Goal: Task Accomplishment & Management: Complete application form

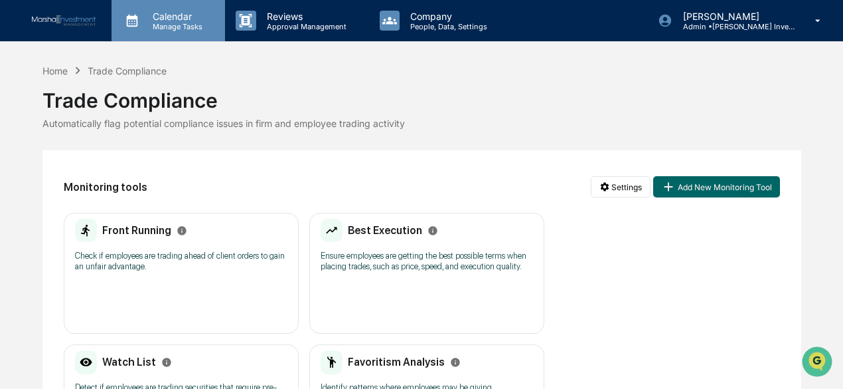
click at [186, 21] on p "Calendar" at bounding box center [175, 16] width 67 height 11
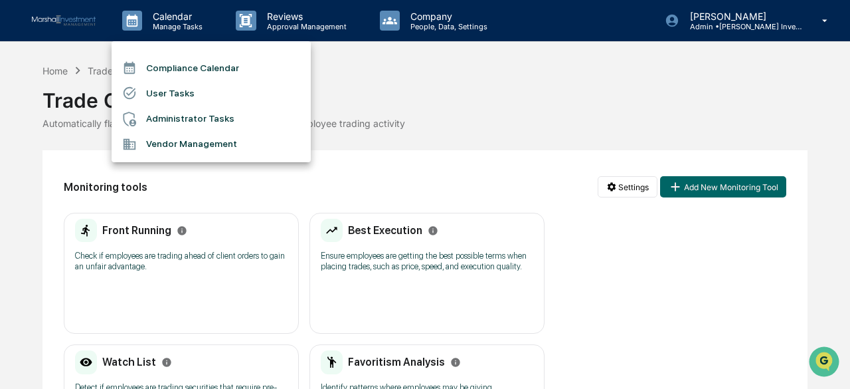
click at [204, 66] on li "Compliance Calendar" at bounding box center [211, 67] width 199 height 25
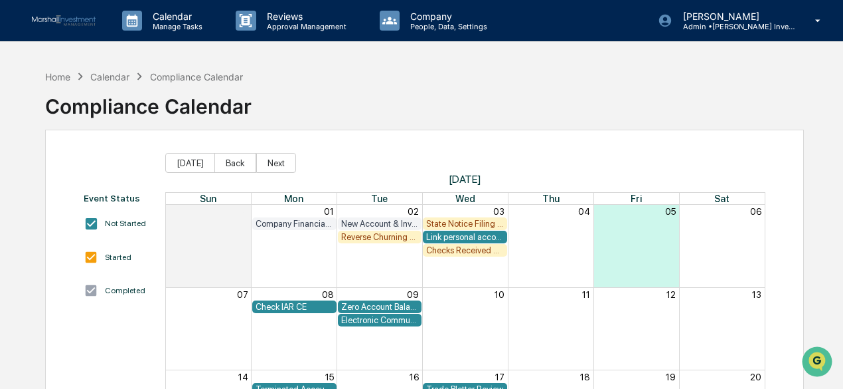
click at [462, 249] on div "Checks Received and Forwarded Log" at bounding box center [465, 250] width 78 height 10
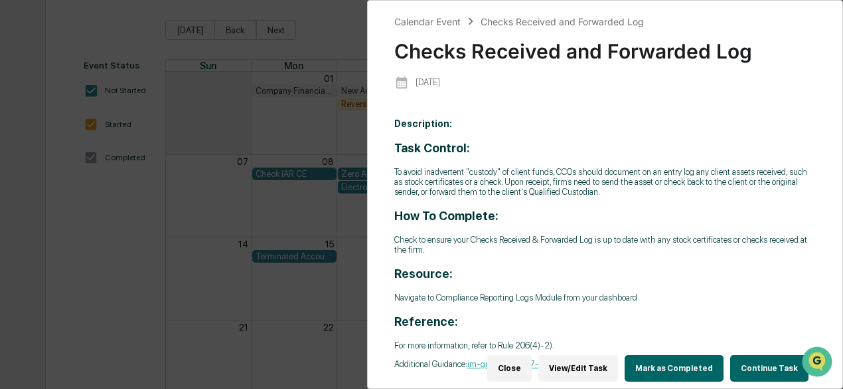
click at [178, 261] on div "Calendar Event Checks Received and Forwarded Log Checks Received and Forwarded …" at bounding box center [421, 194] width 843 height 389
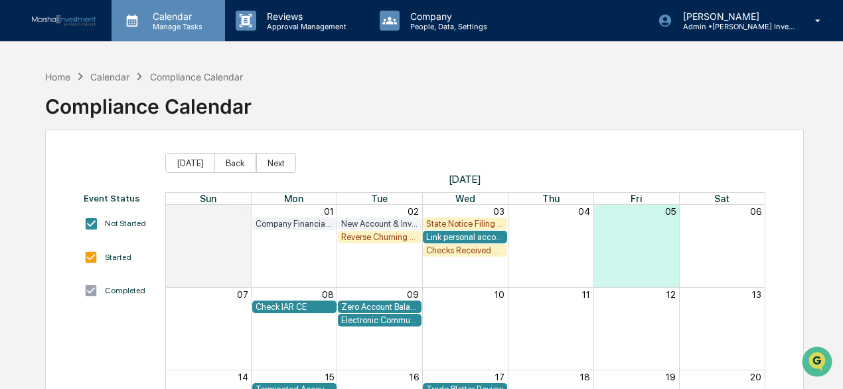
click at [189, 27] on p "Manage Tasks" at bounding box center [175, 26] width 67 height 9
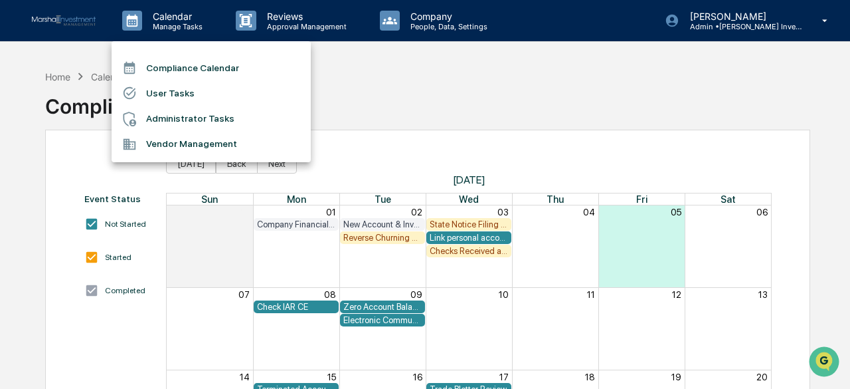
click at [315, 24] on div at bounding box center [425, 194] width 850 height 389
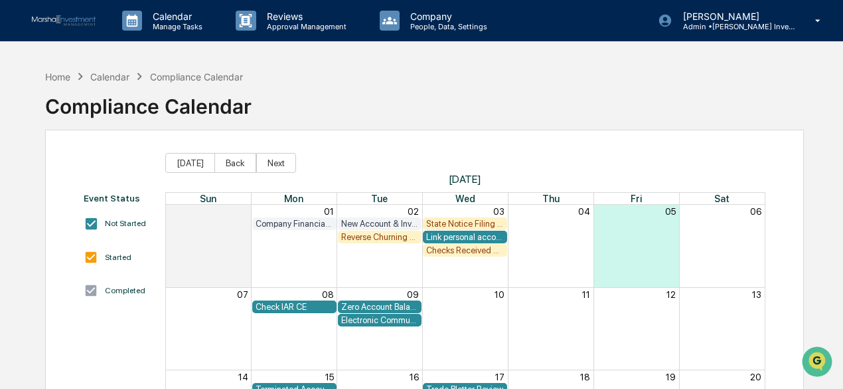
click at [315, 24] on p "Approval Management" at bounding box center [304, 26] width 97 height 9
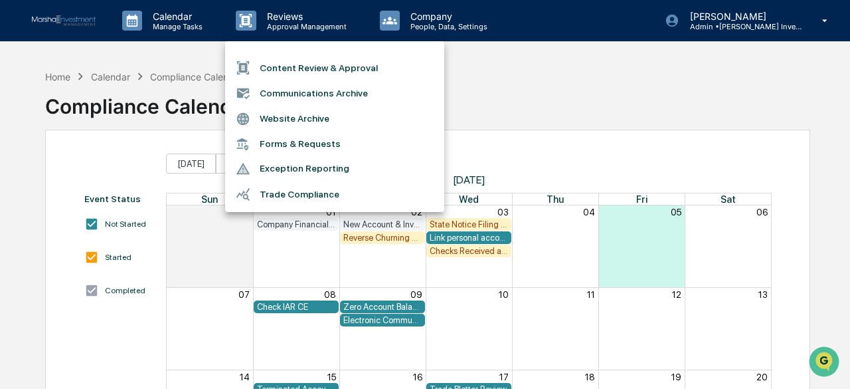
click at [284, 143] on li "Forms & Requests" at bounding box center [334, 143] width 219 height 25
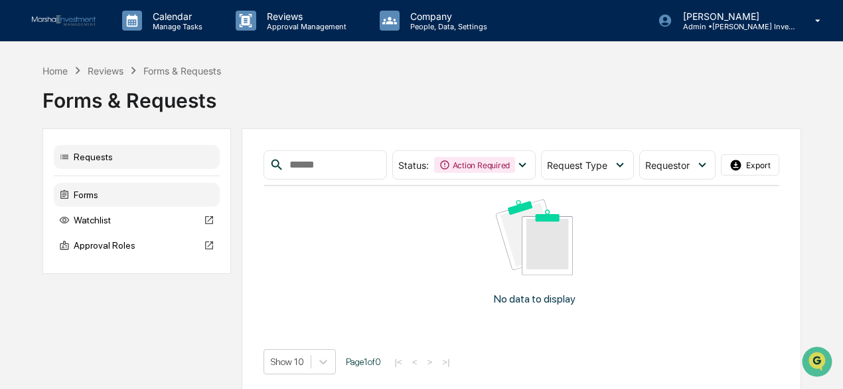
click at [137, 196] on div "Forms" at bounding box center [137, 195] width 166 height 24
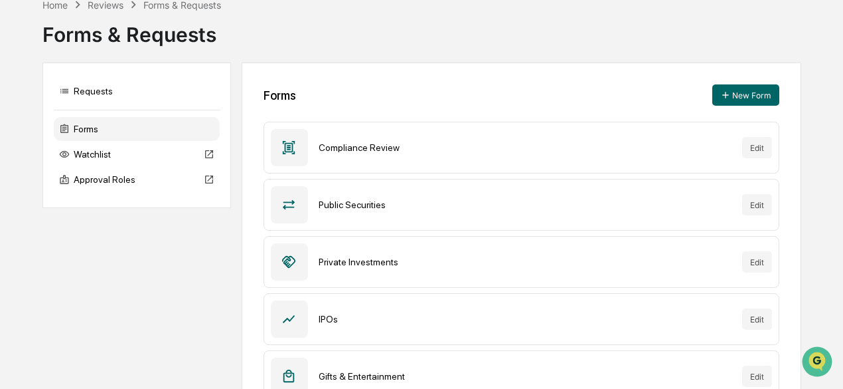
scroll to position [64, 0]
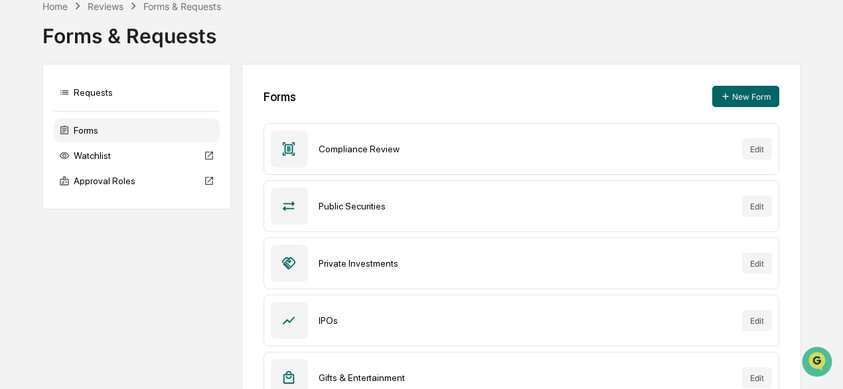
click at [475, 154] on div "Compliance Review Edit" at bounding box center [522, 149] width 516 height 52
click at [754, 149] on button "Edit" at bounding box center [757, 148] width 30 height 21
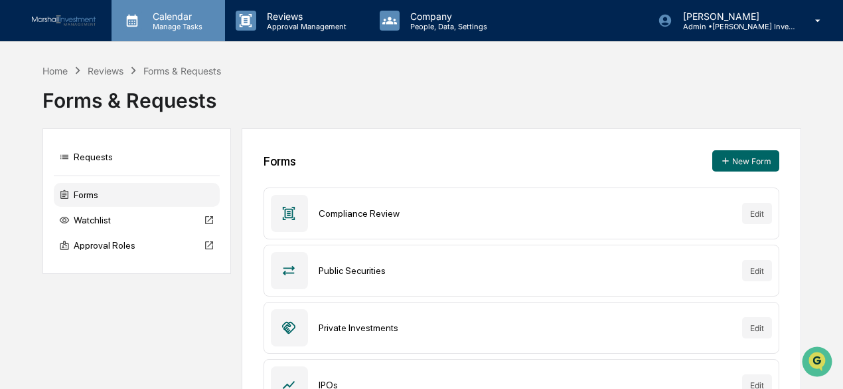
click at [162, 34] on div "Calendar Manage Tasks" at bounding box center [169, 20] width 114 height 41
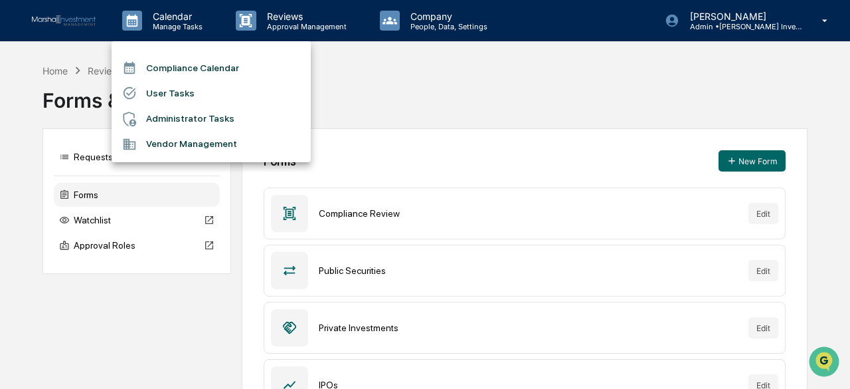
click at [187, 73] on li "Compliance Calendar" at bounding box center [211, 67] width 199 height 25
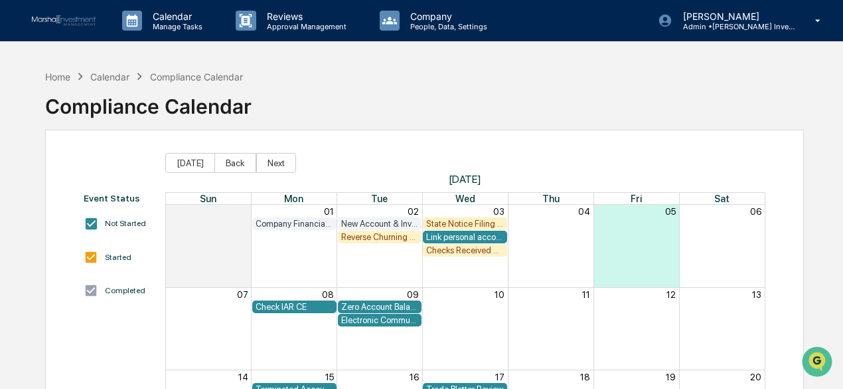
click at [447, 250] on div "Checks Received and Forwarded Log" at bounding box center [465, 250] width 78 height 10
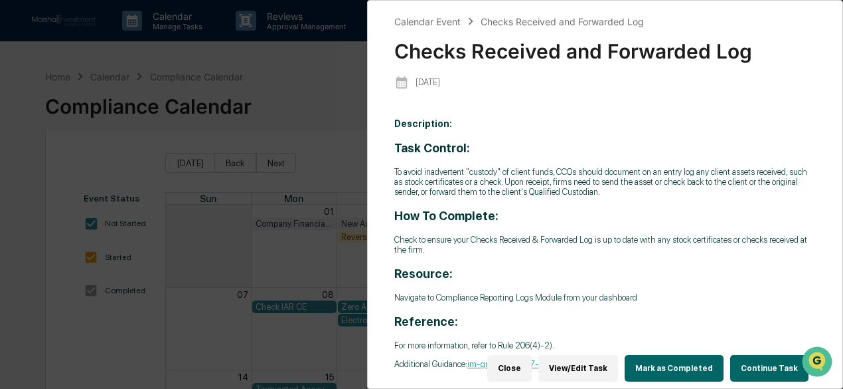
scroll to position [5, 0]
click at [758, 355] on button "Continue Task" at bounding box center [770, 368] width 78 height 27
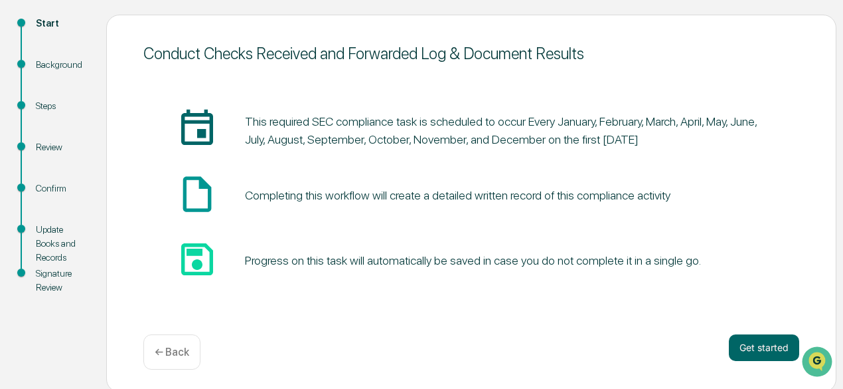
scroll to position [146, 0]
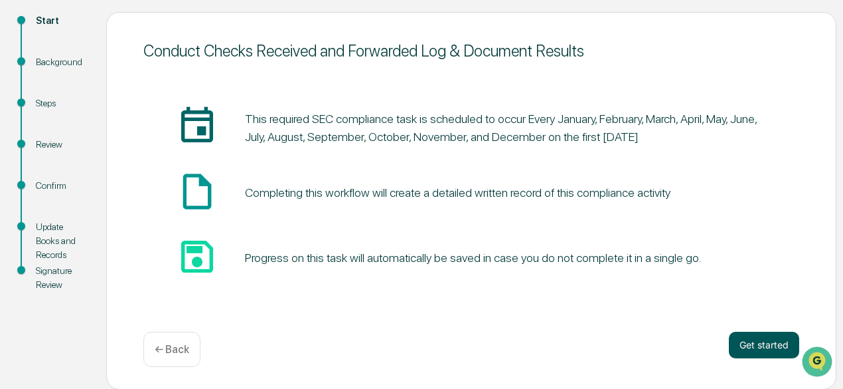
click at [768, 341] on button "Get started" at bounding box center [764, 344] width 70 height 27
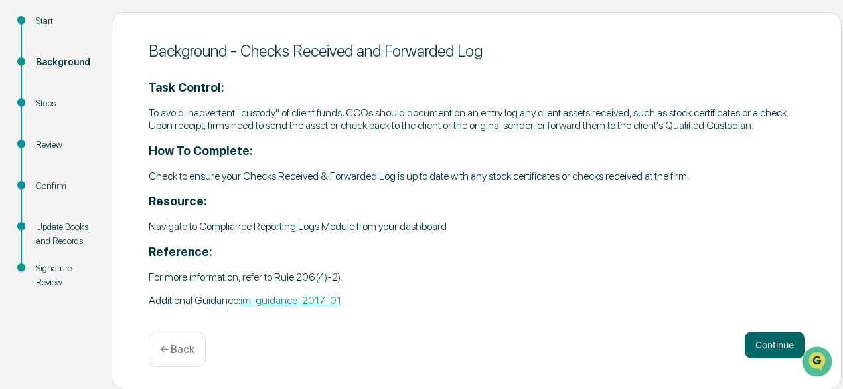
scroll to position [147, 0]
click at [782, 340] on button "Continue" at bounding box center [775, 344] width 60 height 27
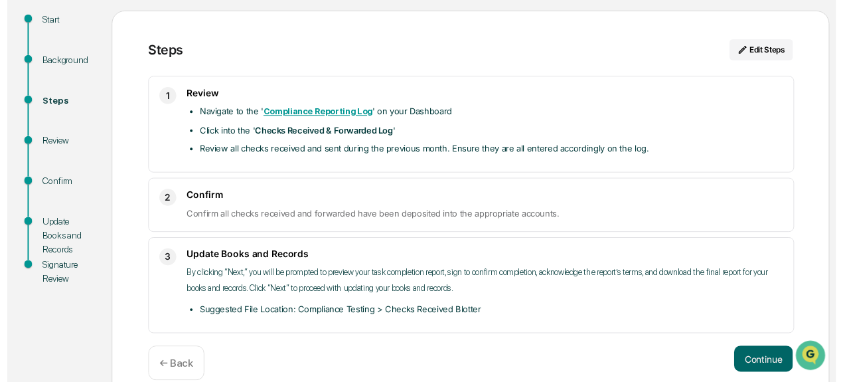
scroll to position [165, 0]
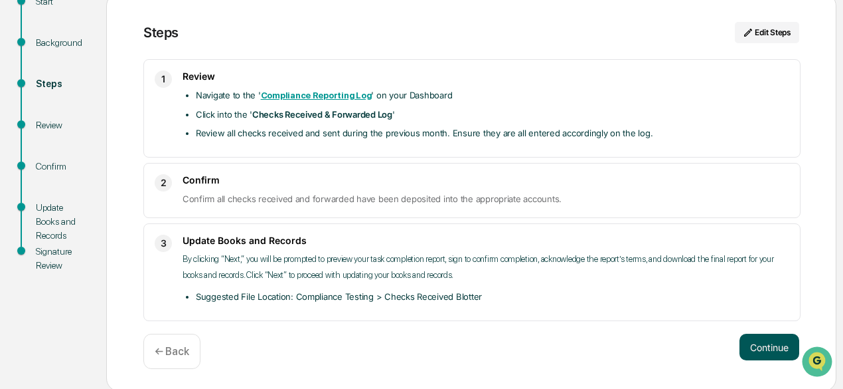
click at [765, 343] on button "Continue" at bounding box center [770, 346] width 60 height 27
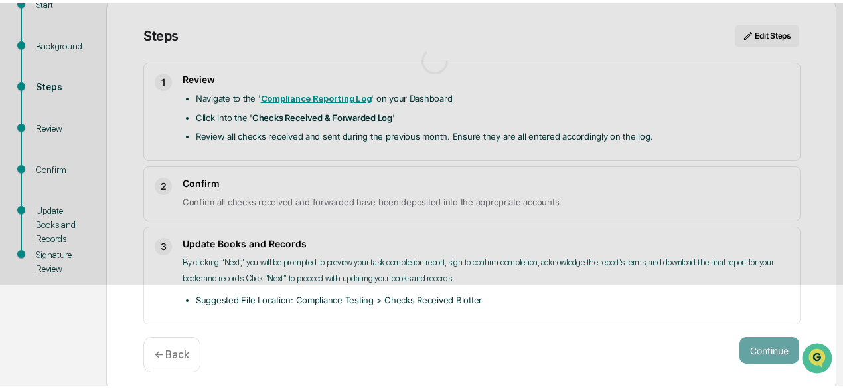
scroll to position [82, 0]
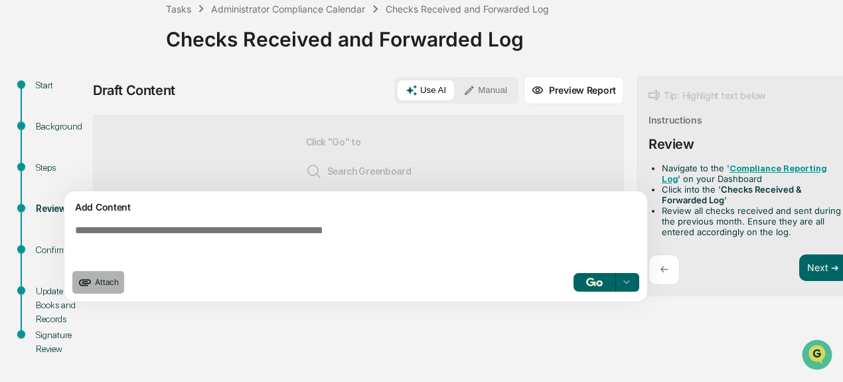
click at [97, 287] on span "Attach" at bounding box center [107, 282] width 24 height 10
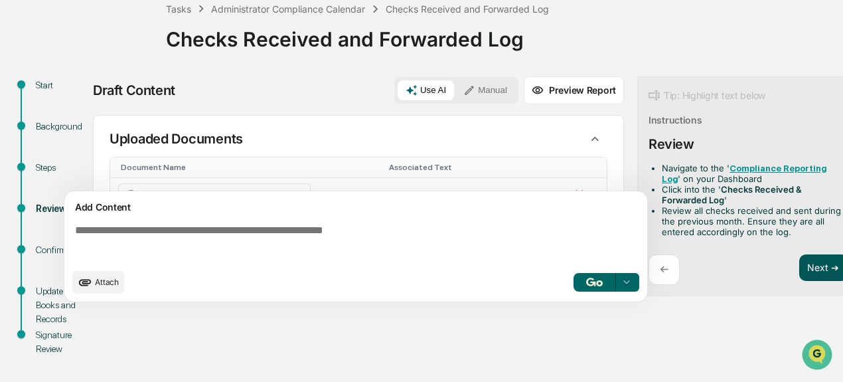
click at [824, 269] on button "Next ➔" at bounding box center [824, 267] width 48 height 27
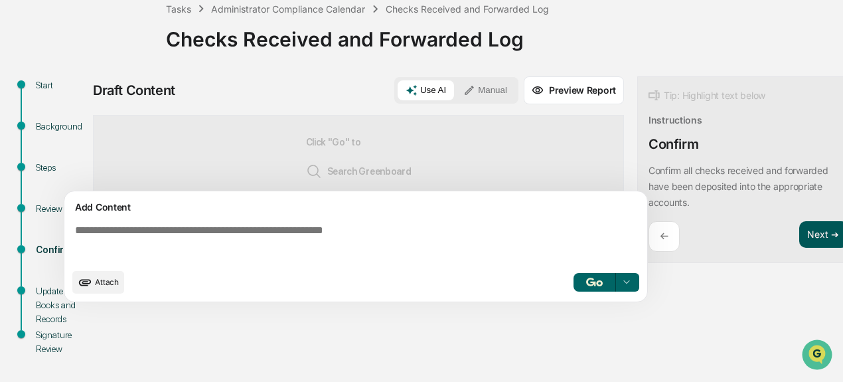
click at [818, 236] on button "Next ➔" at bounding box center [824, 234] width 48 height 27
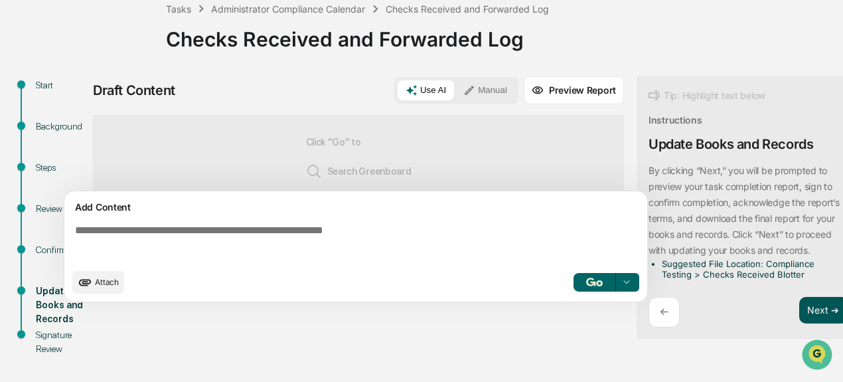
click at [814, 309] on button "Next ➔" at bounding box center [824, 310] width 48 height 27
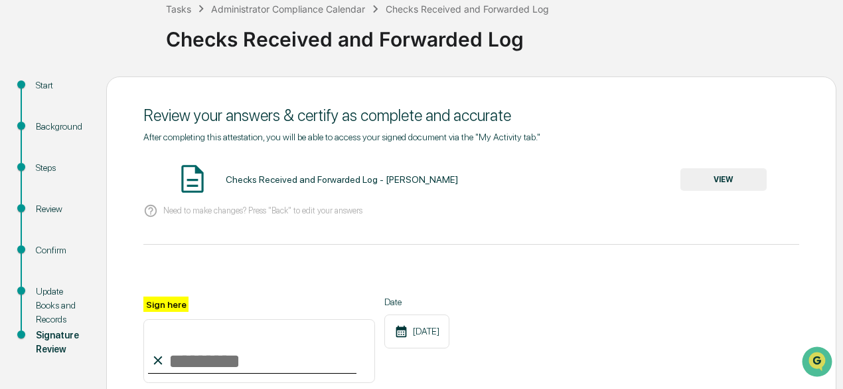
click at [704, 173] on button "VIEW" at bounding box center [724, 179] width 86 height 23
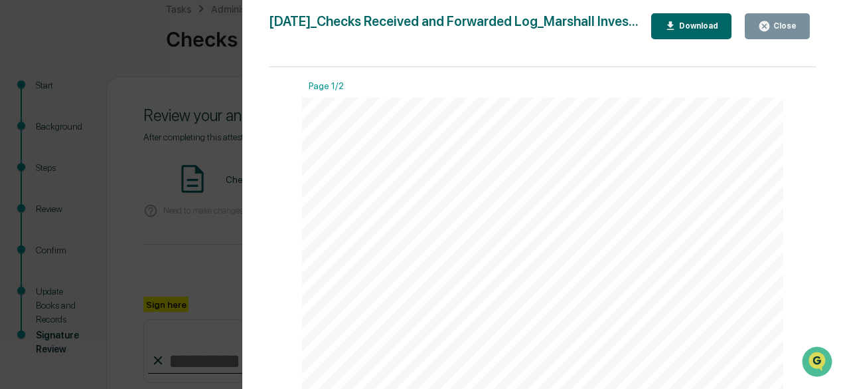
scroll to position [0, 0]
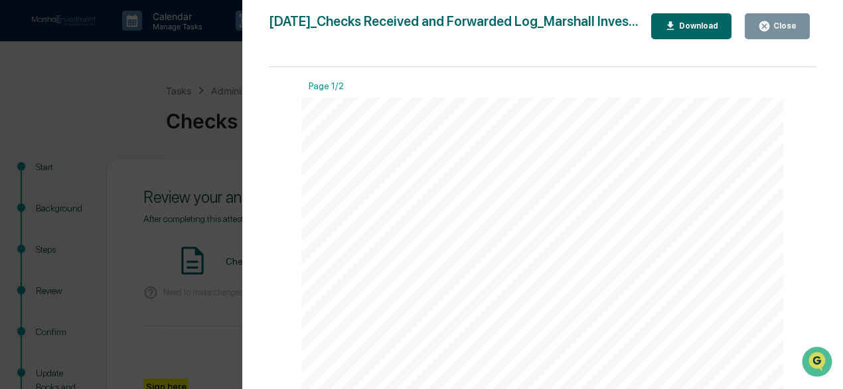
click at [765, 23] on icon "button" at bounding box center [765, 26] width 10 height 10
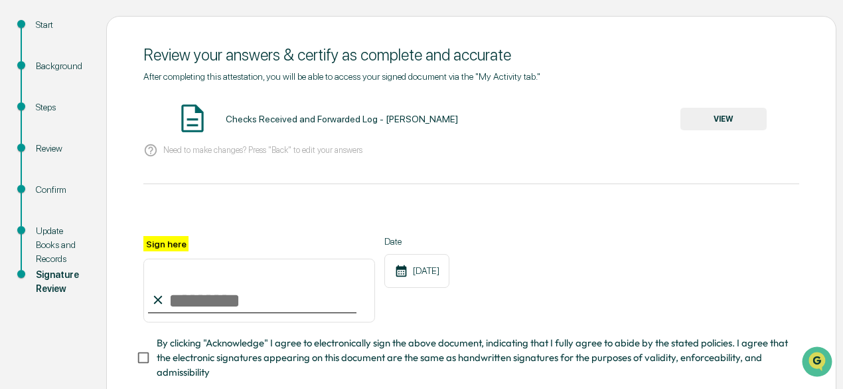
scroll to position [228, 0]
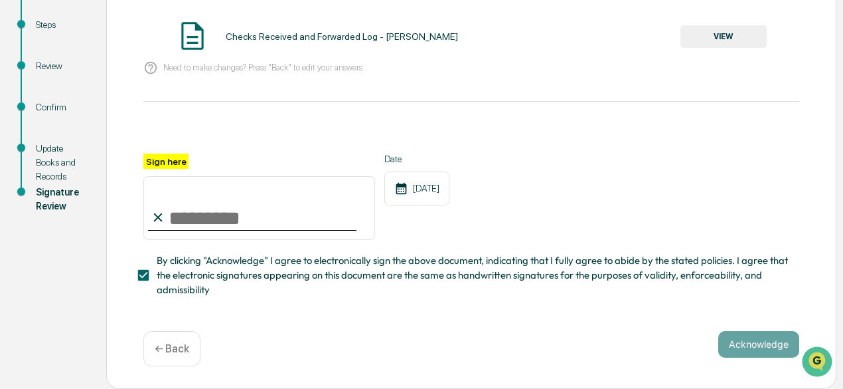
click at [238, 216] on input "Sign here" at bounding box center [259, 208] width 232 height 64
type input "**********"
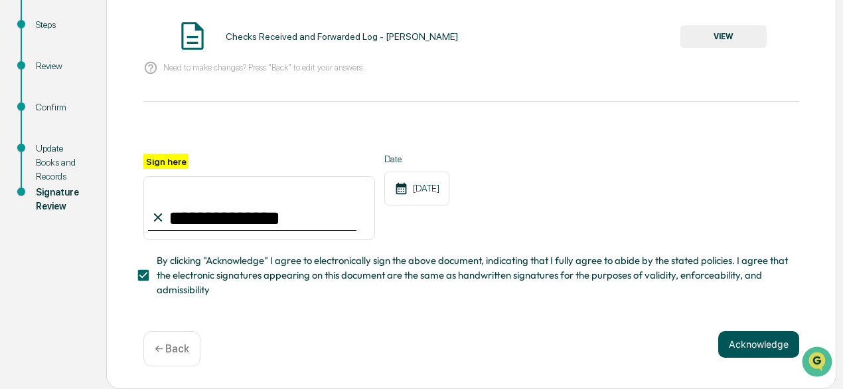
click at [745, 343] on button "Acknowledge" at bounding box center [759, 344] width 81 height 27
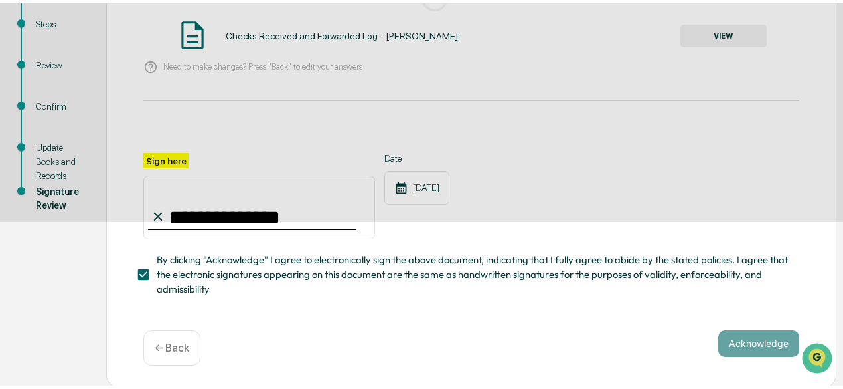
scroll to position [146, 0]
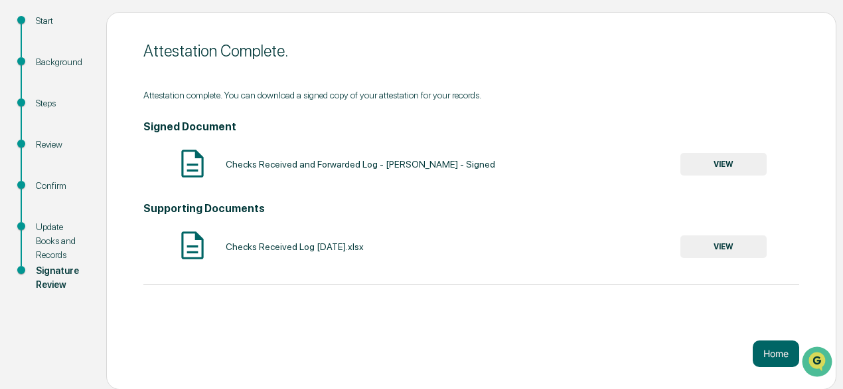
click at [721, 252] on button "VIEW" at bounding box center [724, 246] width 86 height 23
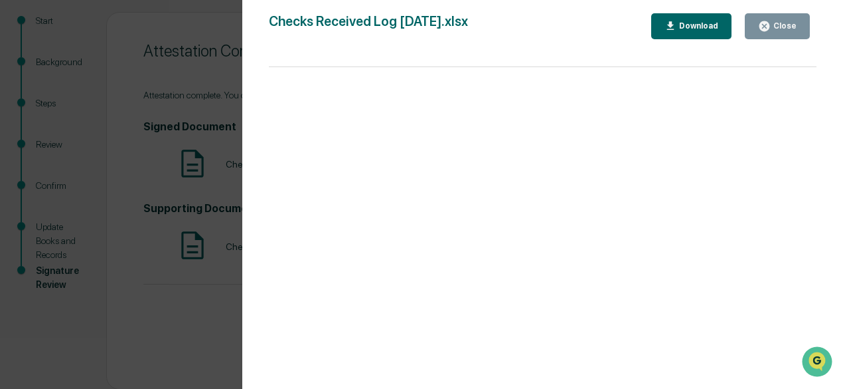
click at [797, 18] on button "Close" at bounding box center [777, 26] width 65 height 26
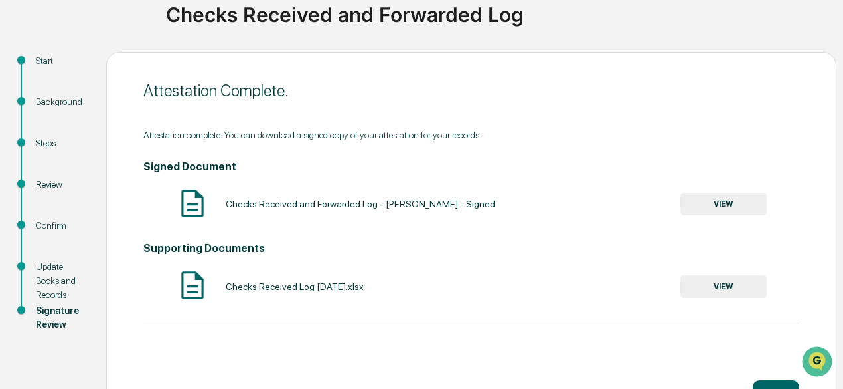
scroll to position [133, 0]
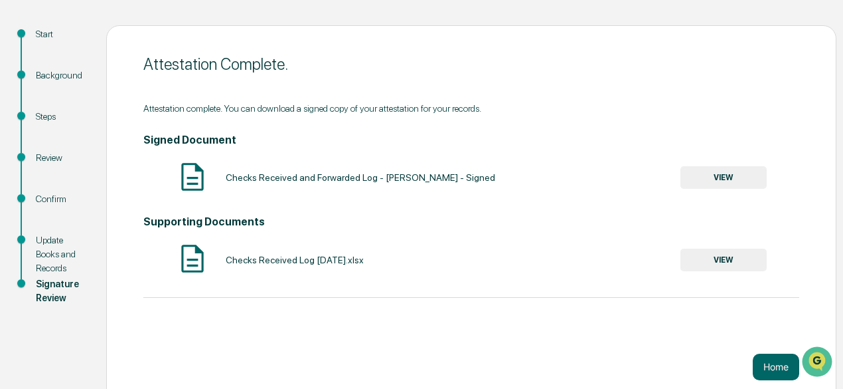
click at [700, 177] on button "VIEW" at bounding box center [724, 177] width 86 height 23
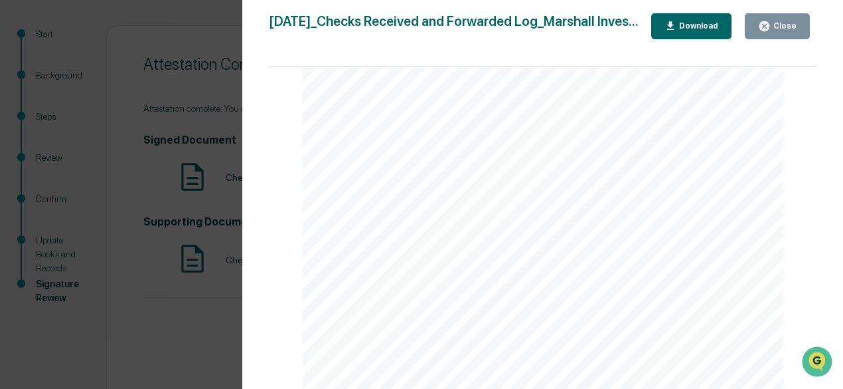
scroll to position [879, 0]
click at [766, 25] on icon "button" at bounding box center [764, 26] width 13 height 13
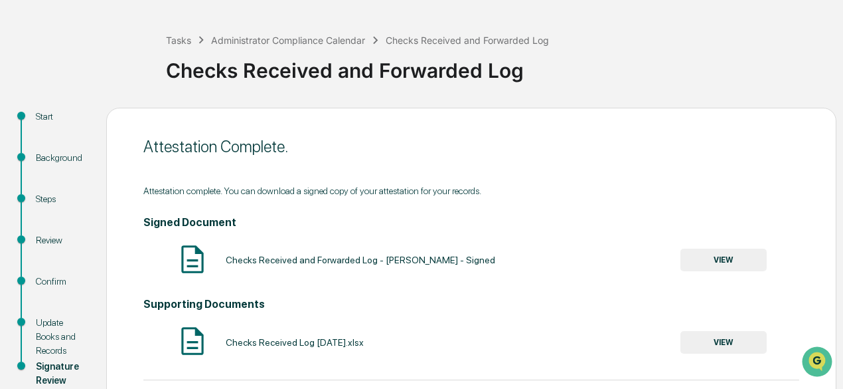
scroll to position [0, 0]
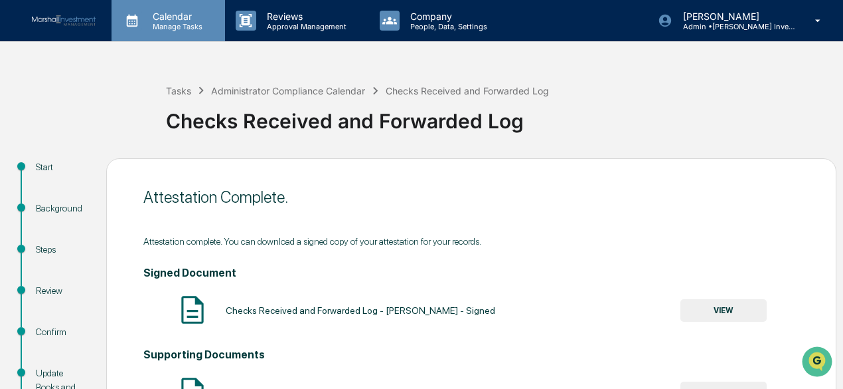
click at [183, 28] on p "Manage Tasks" at bounding box center [175, 26] width 67 height 9
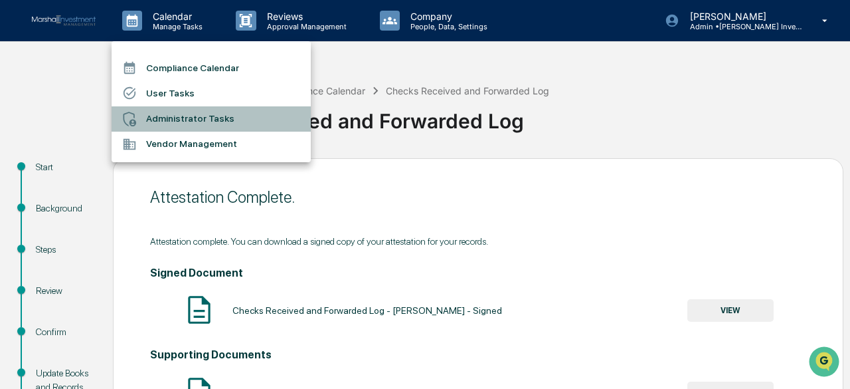
click at [185, 117] on li "Administrator Tasks" at bounding box center [211, 118] width 199 height 25
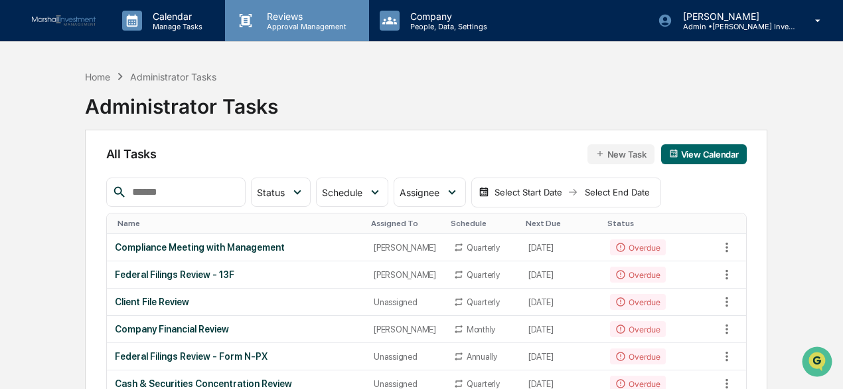
click at [290, 21] on p "Reviews" at bounding box center [304, 16] width 97 height 11
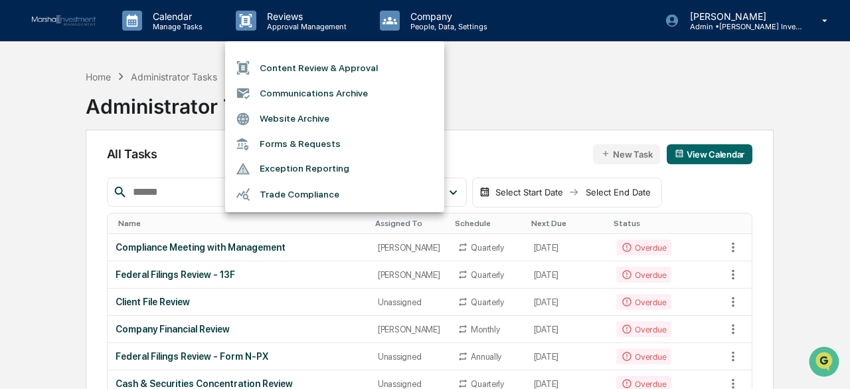
click at [291, 68] on li "Content Review & Approval" at bounding box center [334, 67] width 219 height 25
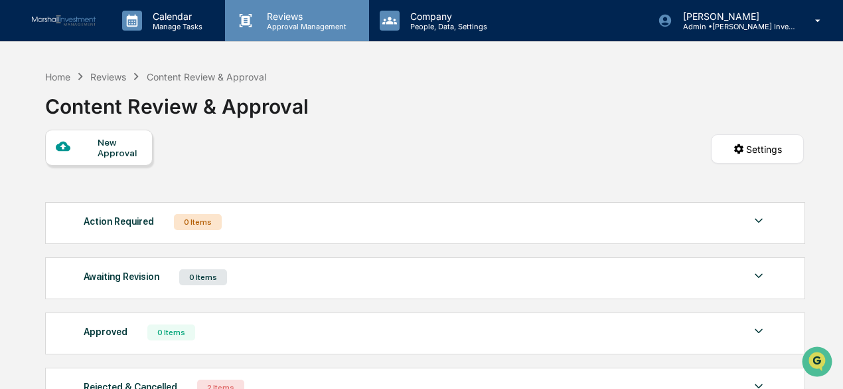
click at [287, 17] on p "Reviews" at bounding box center [304, 16] width 97 height 11
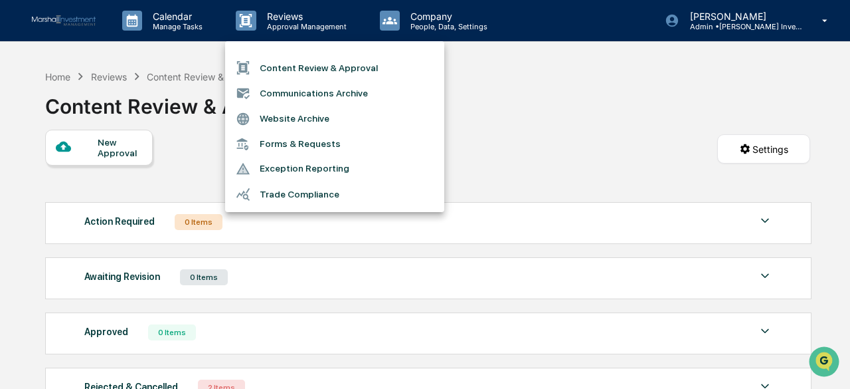
click at [175, 24] on div at bounding box center [425, 194] width 850 height 389
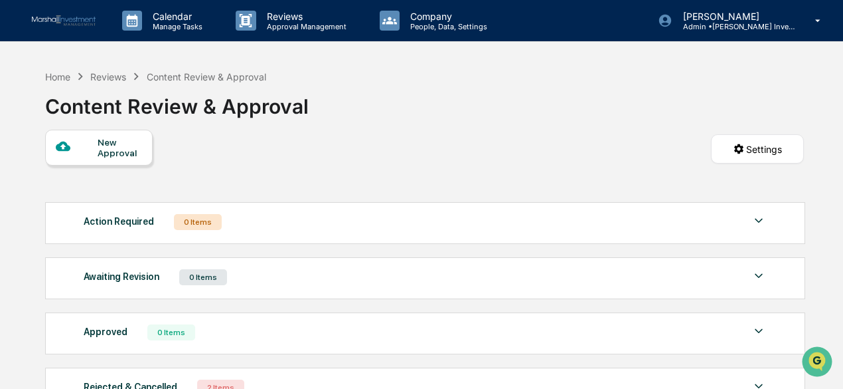
click at [175, 24] on p "Manage Tasks" at bounding box center [175, 26] width 67 height 9
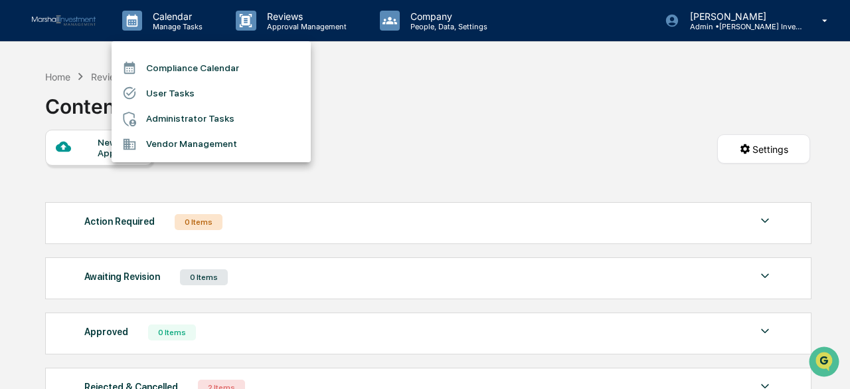
click at [175, 66] on li "Compliance Calendar" at bounding box center [211, 67] width 199 height 25
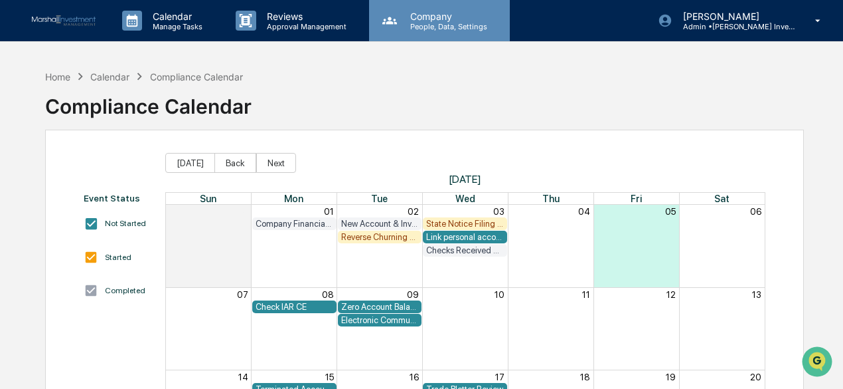
click at [426, 20] on p "Company" at bounding box center [447, 16] width 94 height 11
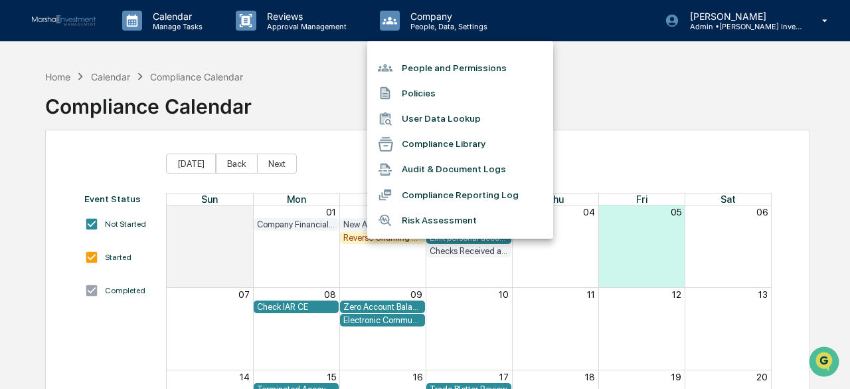
click at [308, 98] on div at bounding box center [425, 194] width 850 height 389
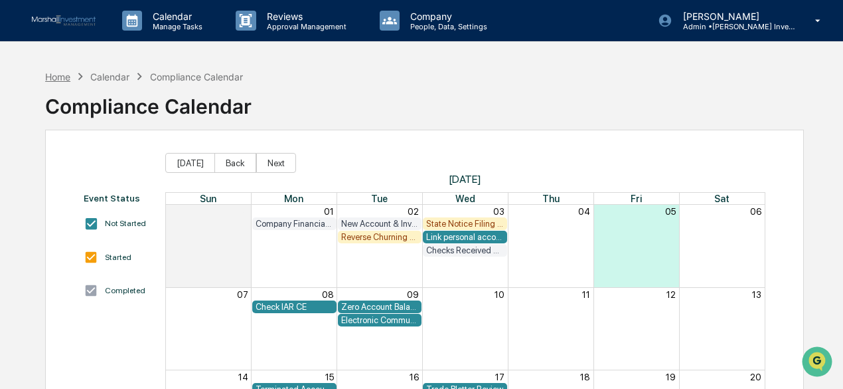
click at [53, 71] on div "Home" at bounding box center [57, 76] width 25 height 11
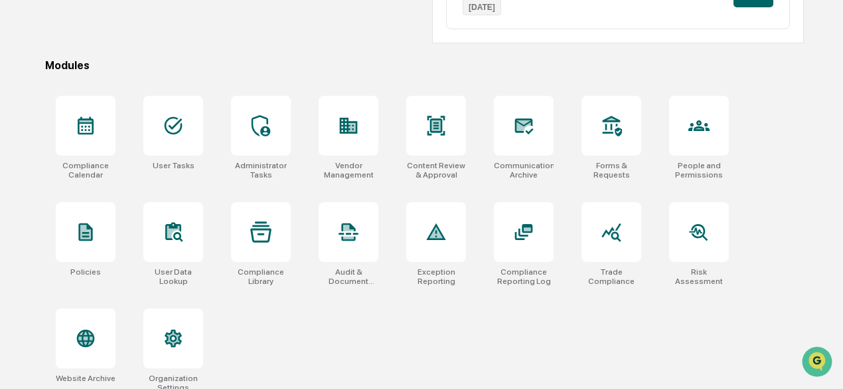
scroll to position [359, 0]
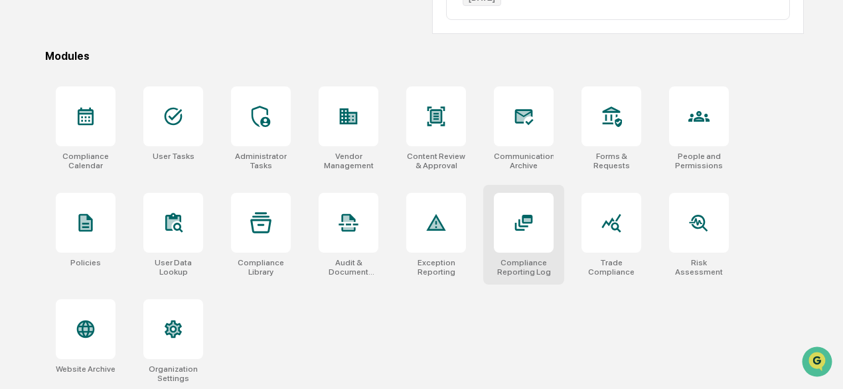
click at [522, 228] on icon at bounding box center [524, 223] width 18 height 16
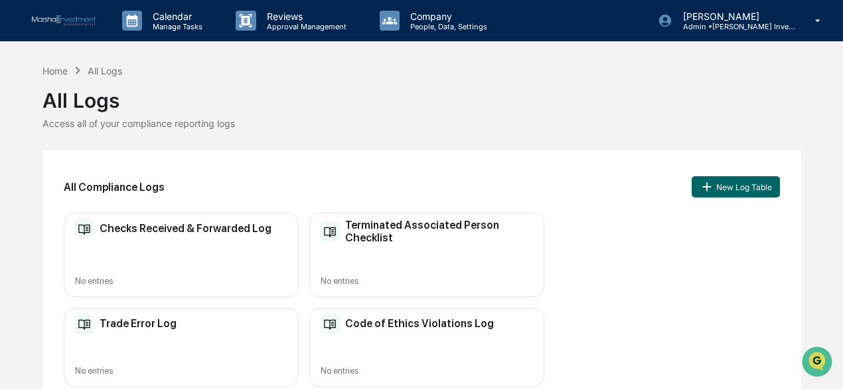
click at [174, 226] on h2 "Checks Received & Forwarded Log" at bounding box center [186, 228] width 172 height 13
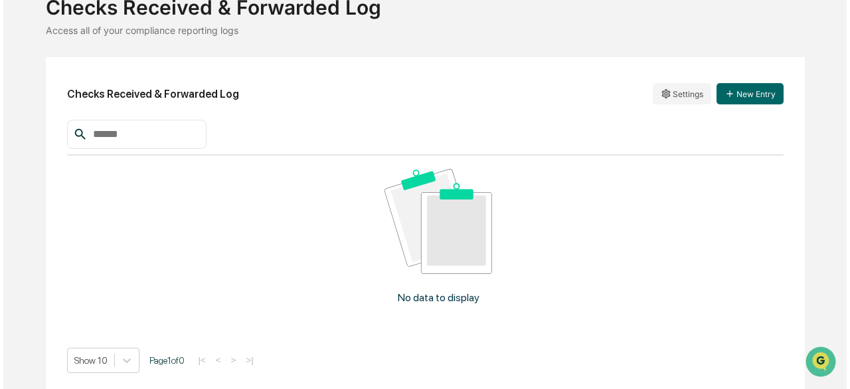
scroll to position [97, 0]
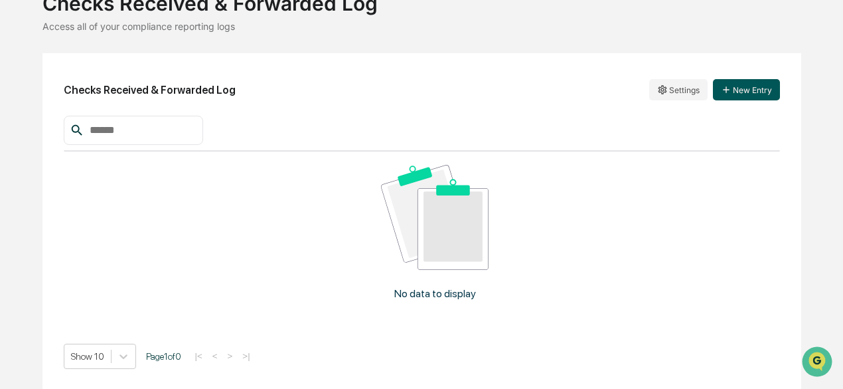
click at [754, 83] on button "New Entry" at bounding box center [746, 89] width 67 height 21
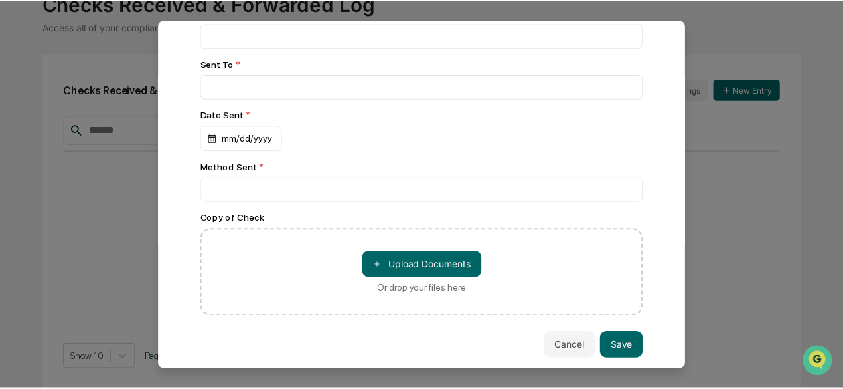
scroll to position [216, 0]
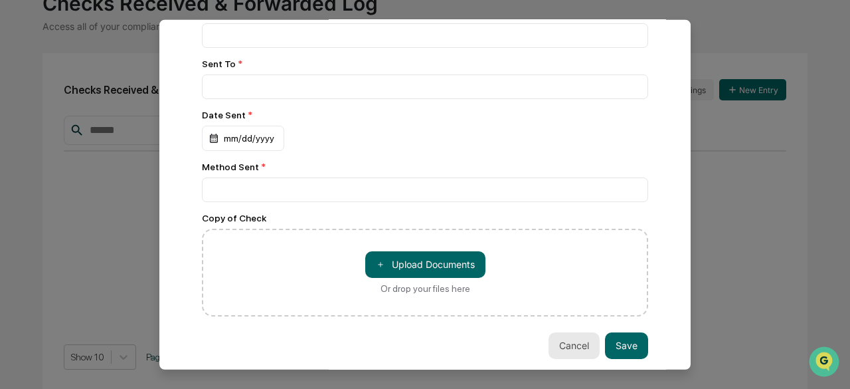
click at [554, 347] on button "Cancel" at bounding box center [574, 344] width 51 height 27
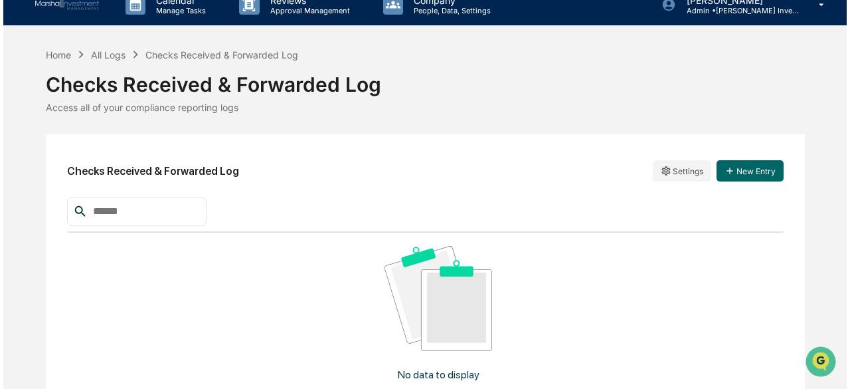
scroll to position [0, 0]
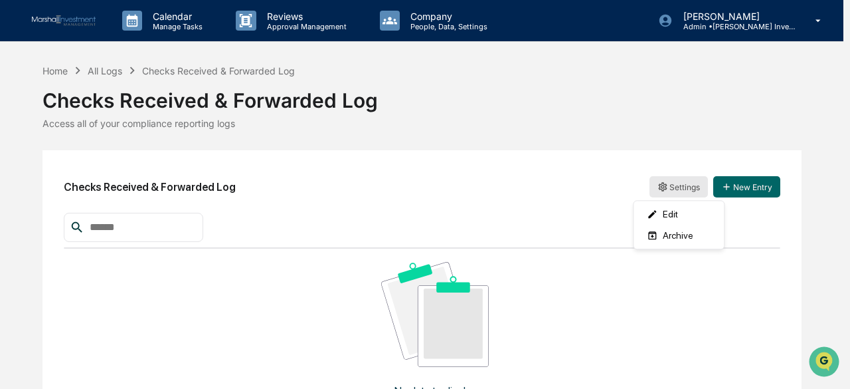
click at [665, 191] on html "Calendar Manage Tasks Reviews Approval Management Company People, Data, Setting…" at bounding box center [425, 194] width 850 height 389
click at [582, 199] on html "Calendar Manage Tasks Reviews Approval Management Company People, Data, Setting…" at bounding box center [425, 194] width 850 height 389
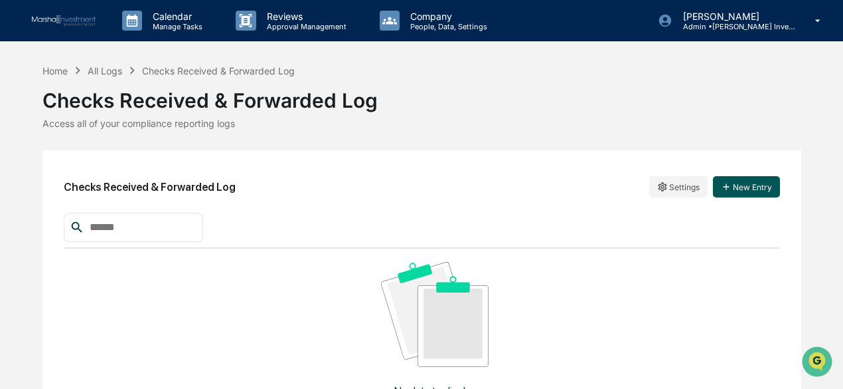
click at [729, 181] on icon "button" at bounding box center [726, 186] width 11 height 11
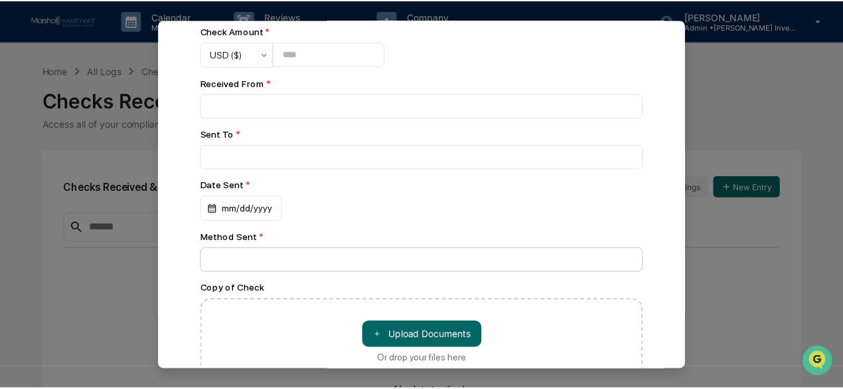
scroll to position [116, 0]
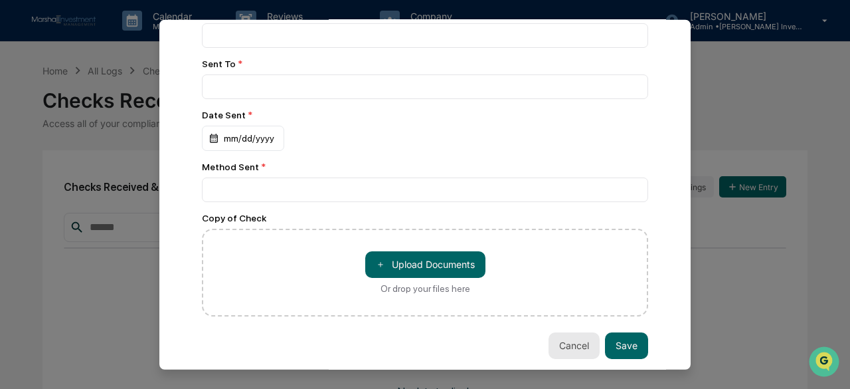
click at [561, 345] on button "Cancel" at bounding box center [574, 344] width 51 height 27
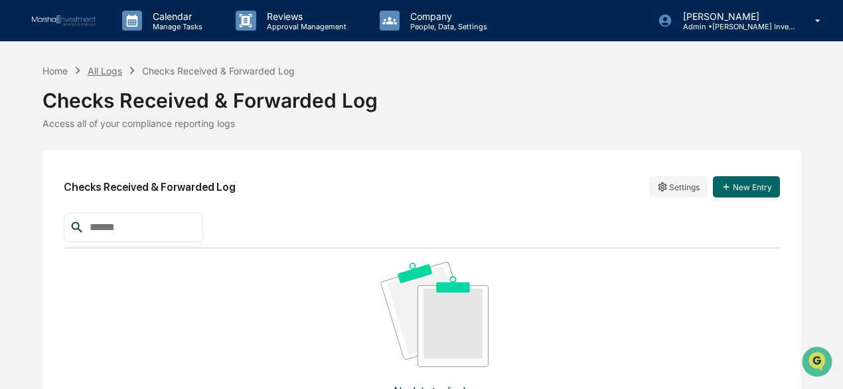
click at [112, 66] on div "All Logs" at bounding box center [105, 70] width 35 height 11
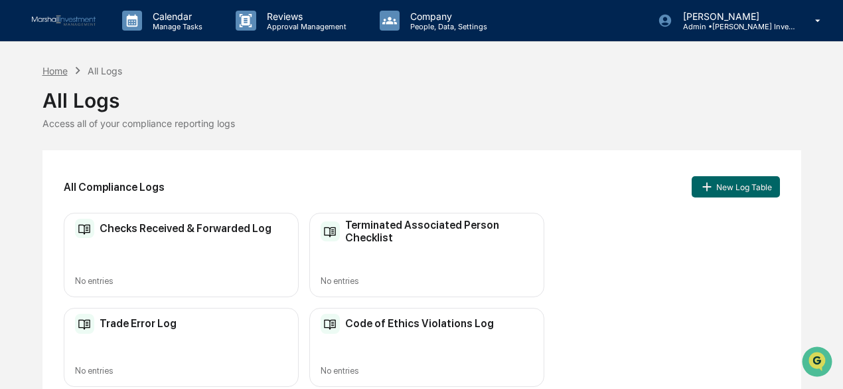
click at [56, 70] on div "Home" at bounding box center [55, 70] width 25 height 11
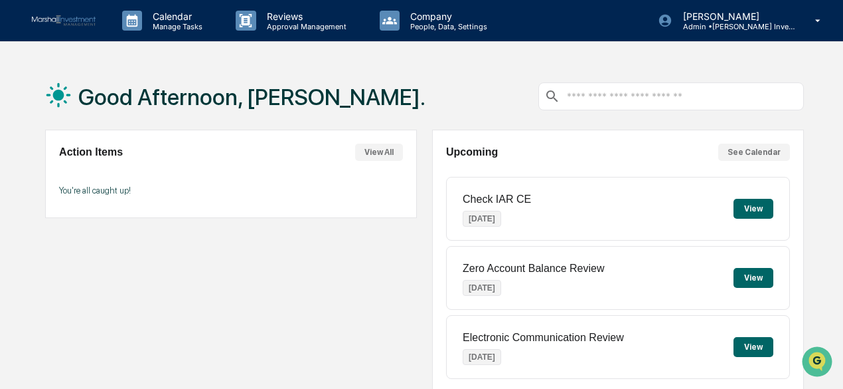
click at [602, 95] on input "text" at bounding box center [682, 96] width 232 height 13
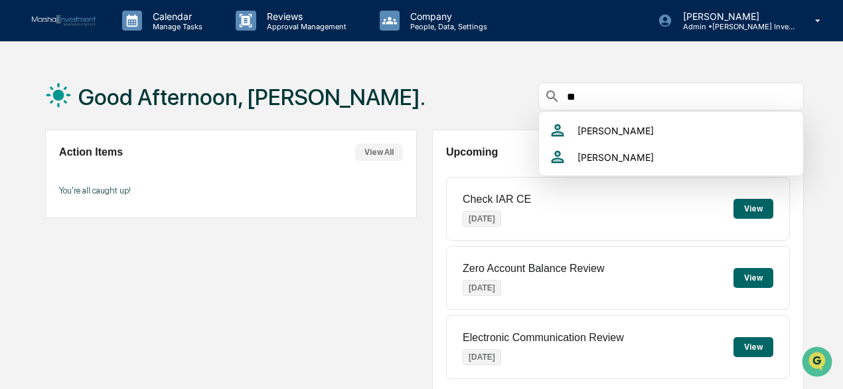
type input "*"
